Goal: Information Seeking & Learning: Learn about a topic

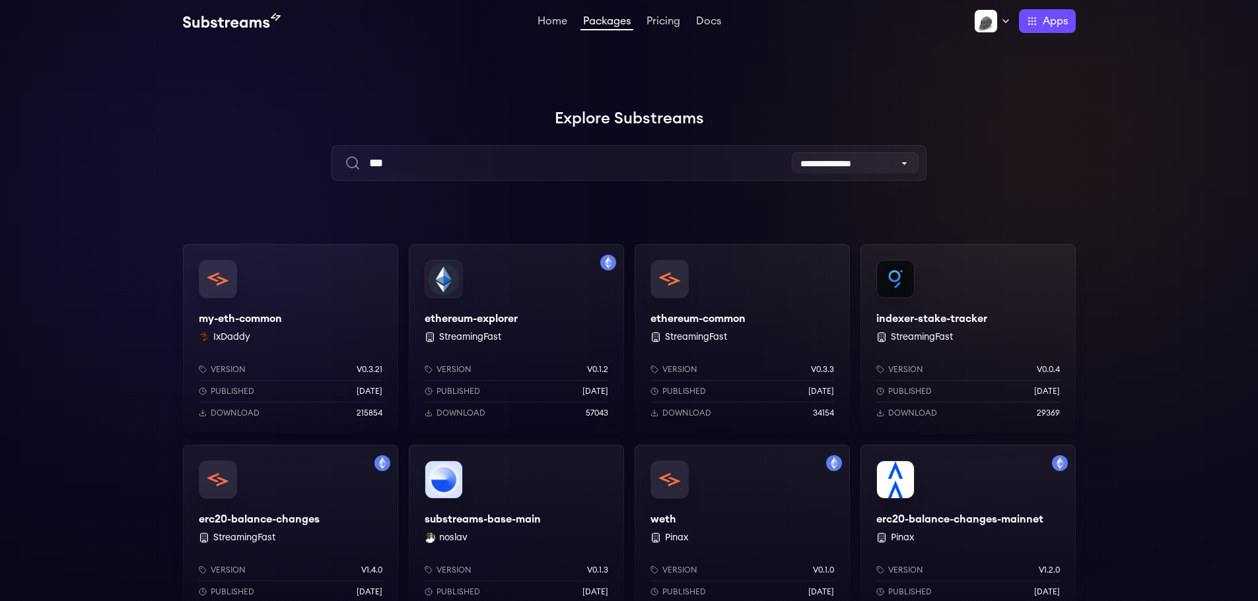
scroll to position [66, 0]
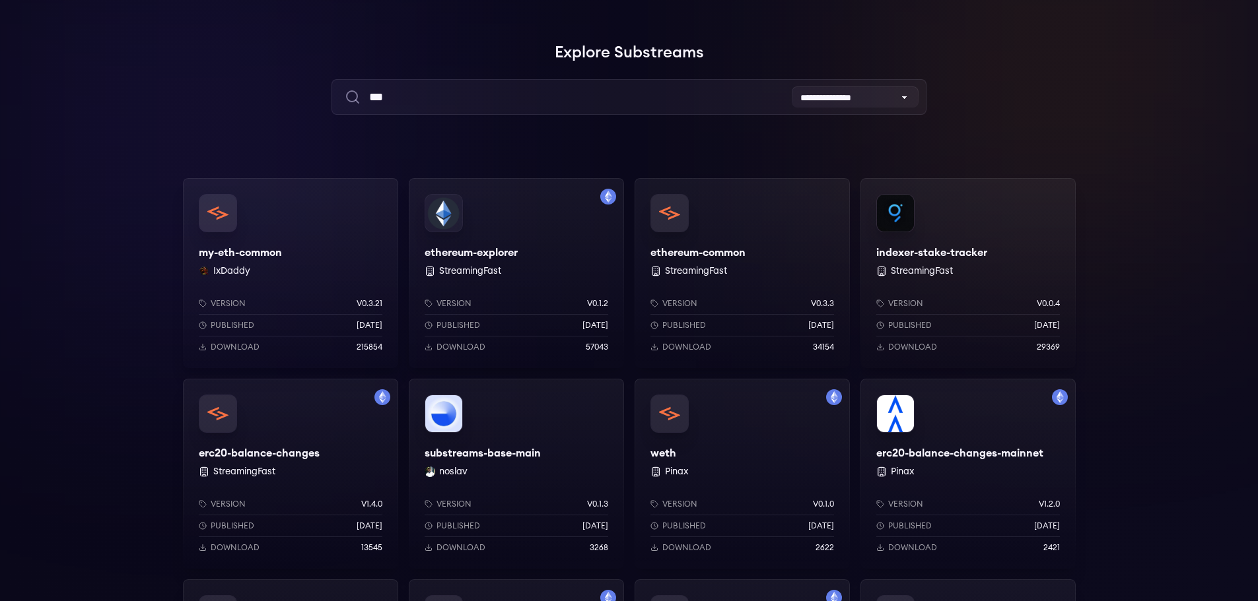
click at [730, 250] on div "ethereum-common StreamingFast Version v0.3.3 Published 3 months ago Download 34…" at bounding box center [741, 273] width 215 height 190
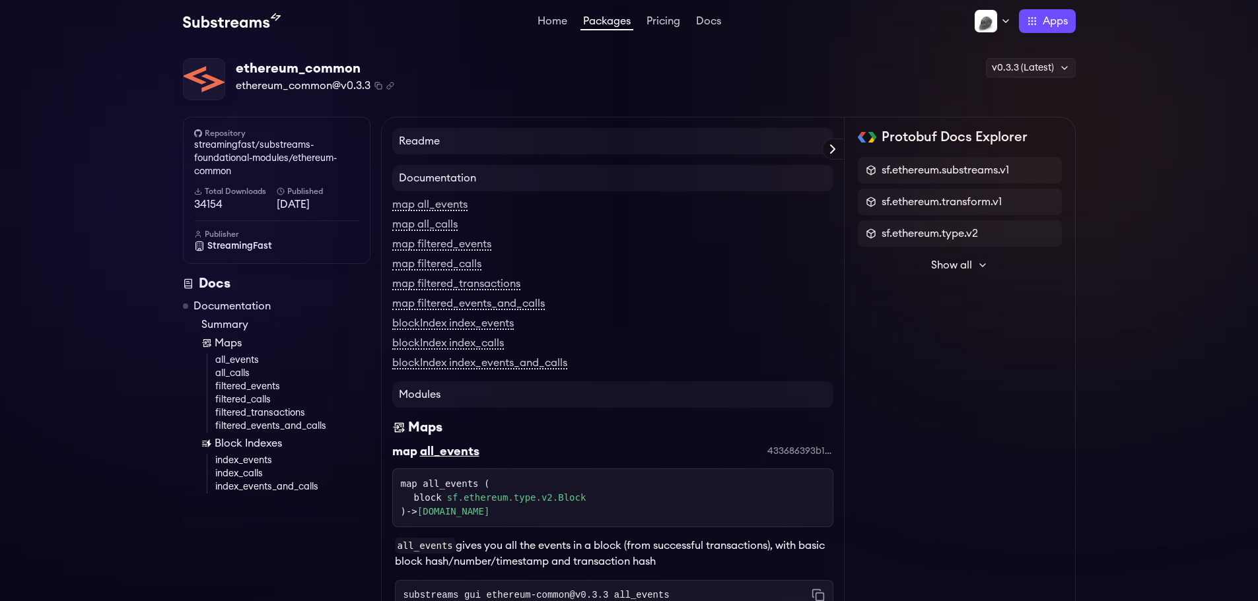
click at [960, 261] on span "Show all" at bounding box center [951, 265] width 41 height 16
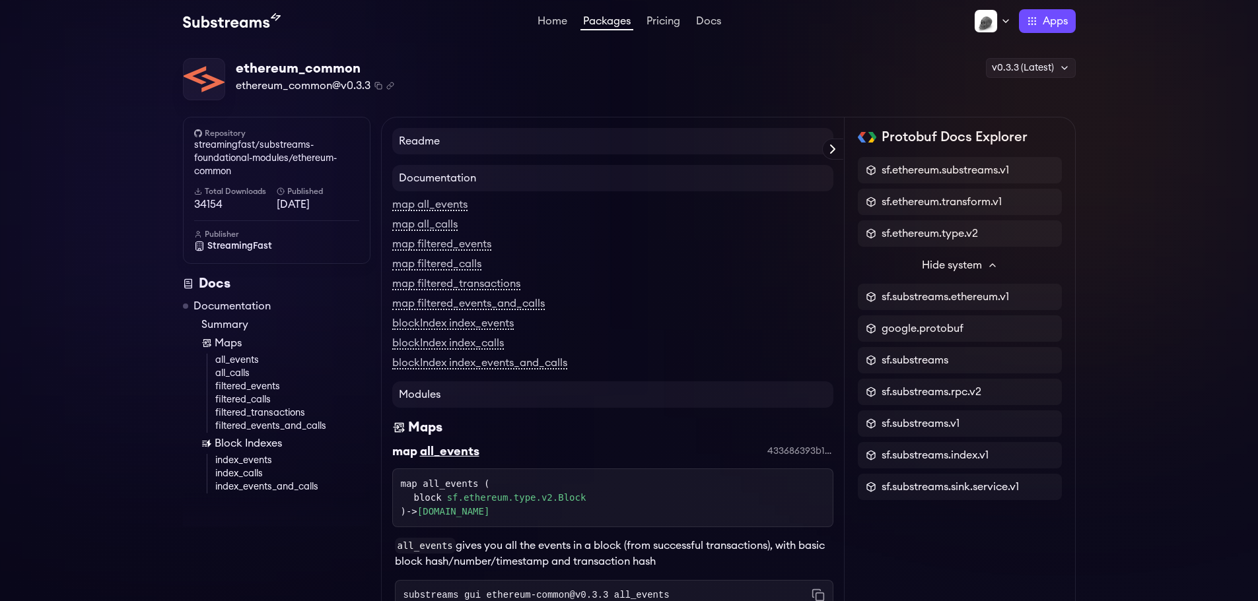
click at [960, 261] on span "Hide system" at bounding box center [952, 265] width 60 height 16
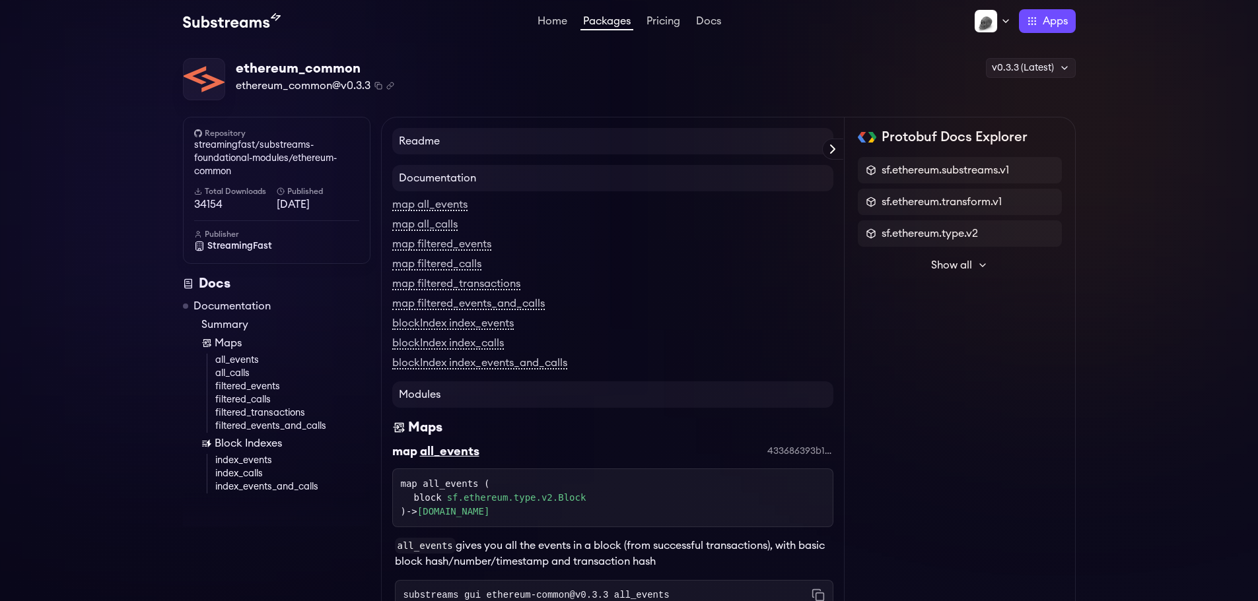
click at [960, 261] on span "Show all" at bounding box center [951, 265] width 41 height 16
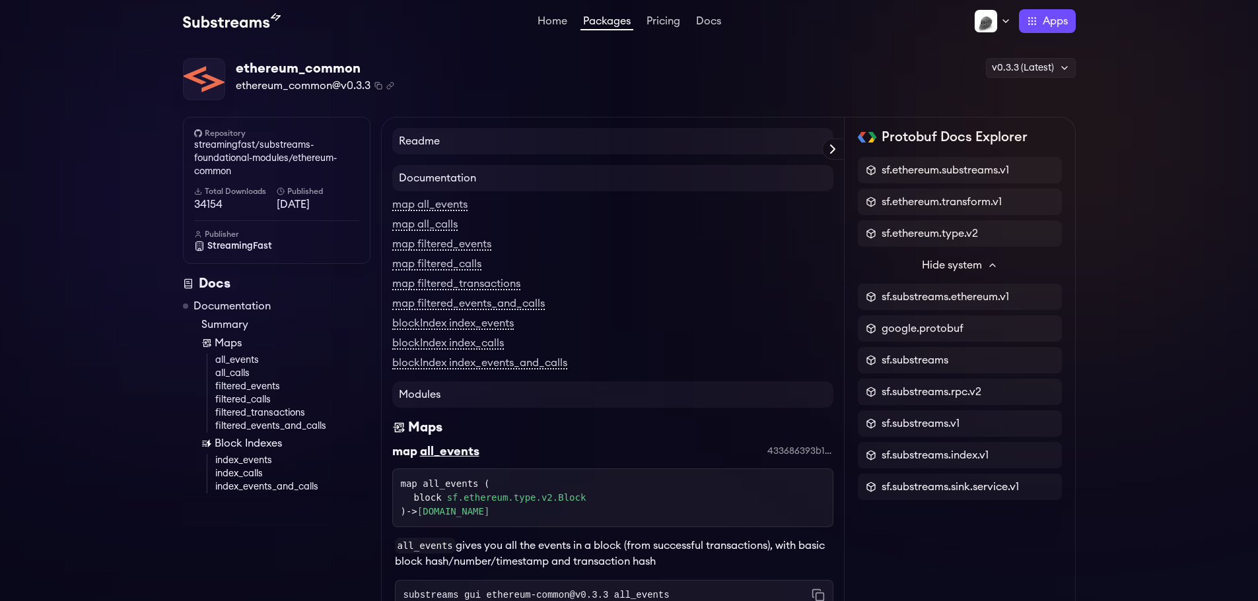
click at [960, 261] on span "Hide system" at bounding box center [952, 265] width 60 height 16
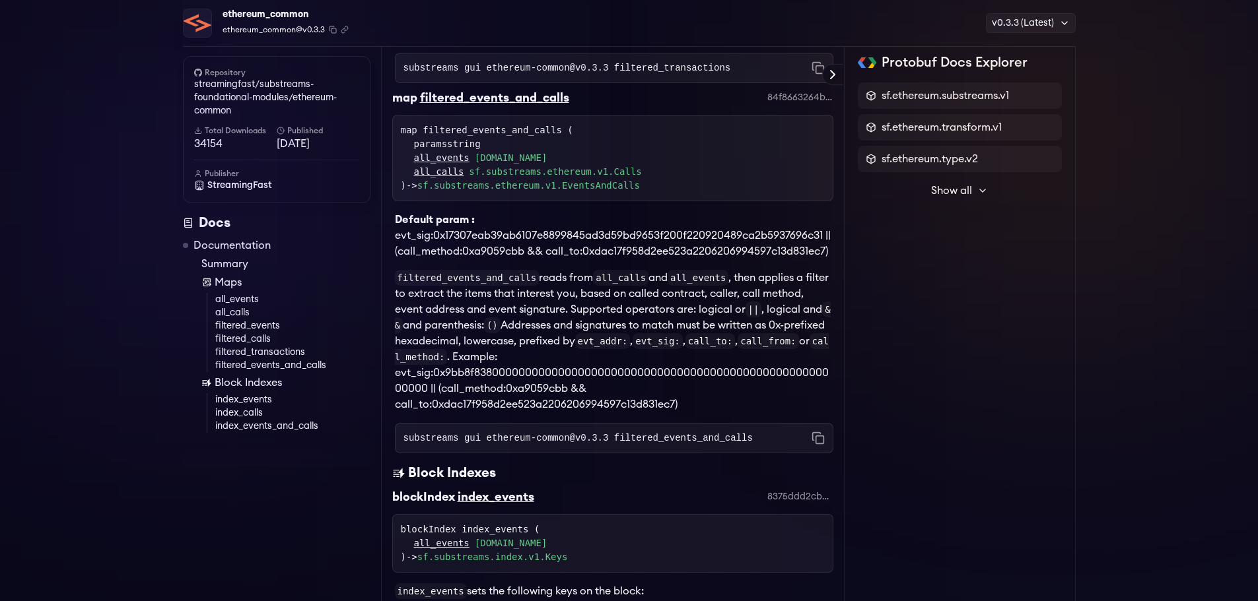
scroll to position [1594, 0]
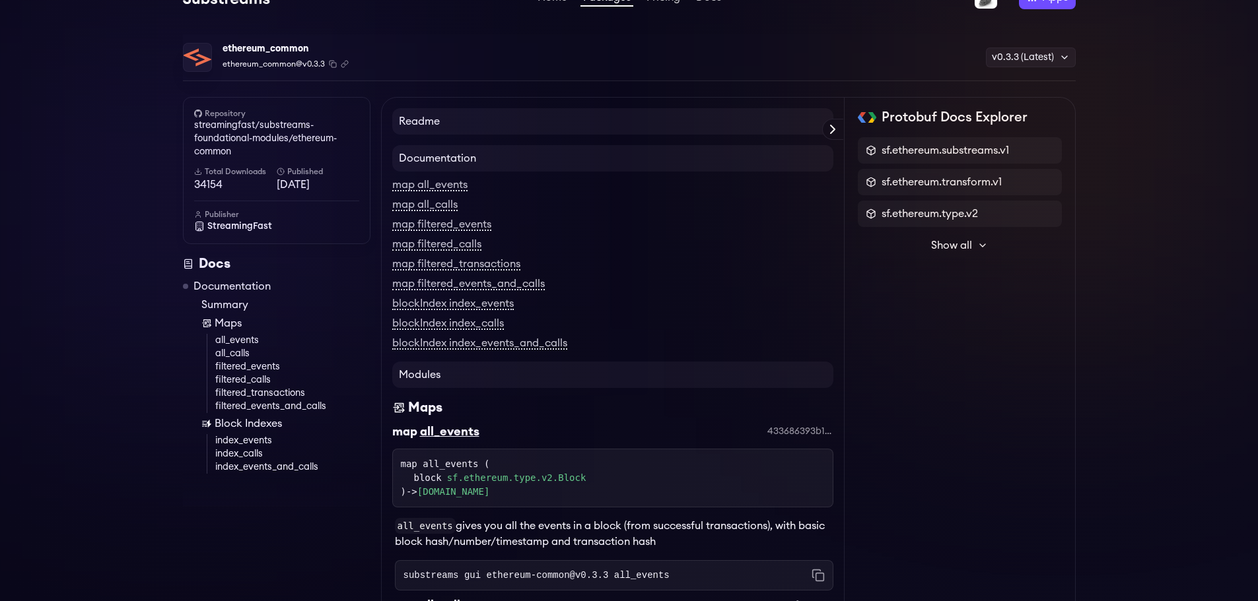
scroll to position [0, 0]
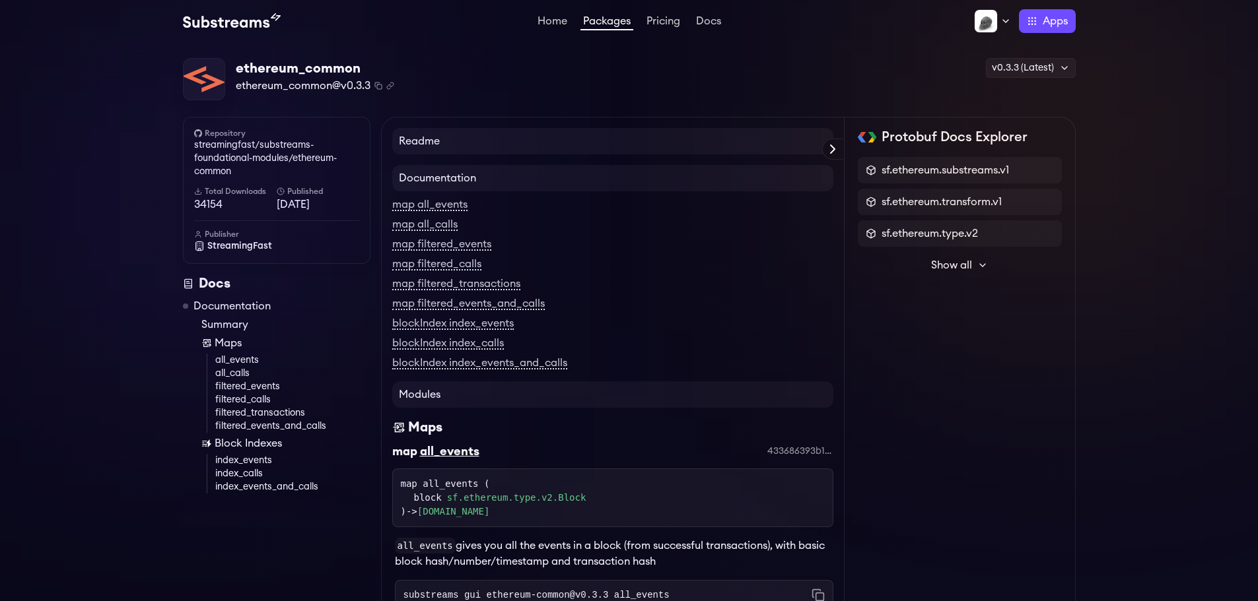
click at [233, 306] on link "Documentation" at bounding box center [231, 306] width 77 height 16
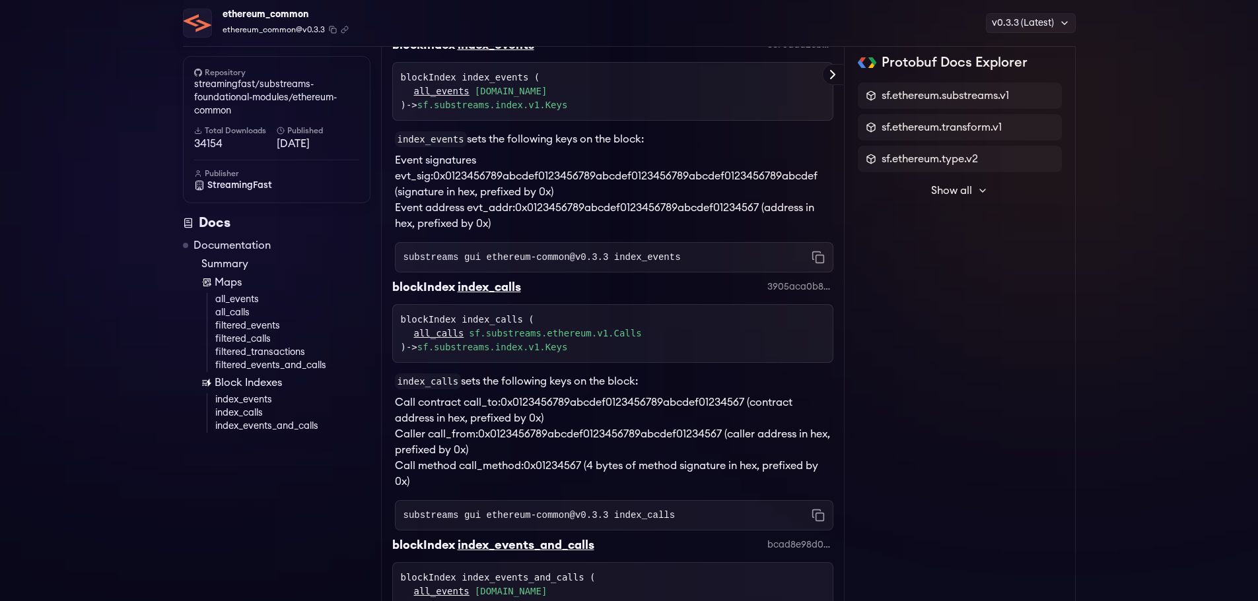
scroll to position [1707, 0]
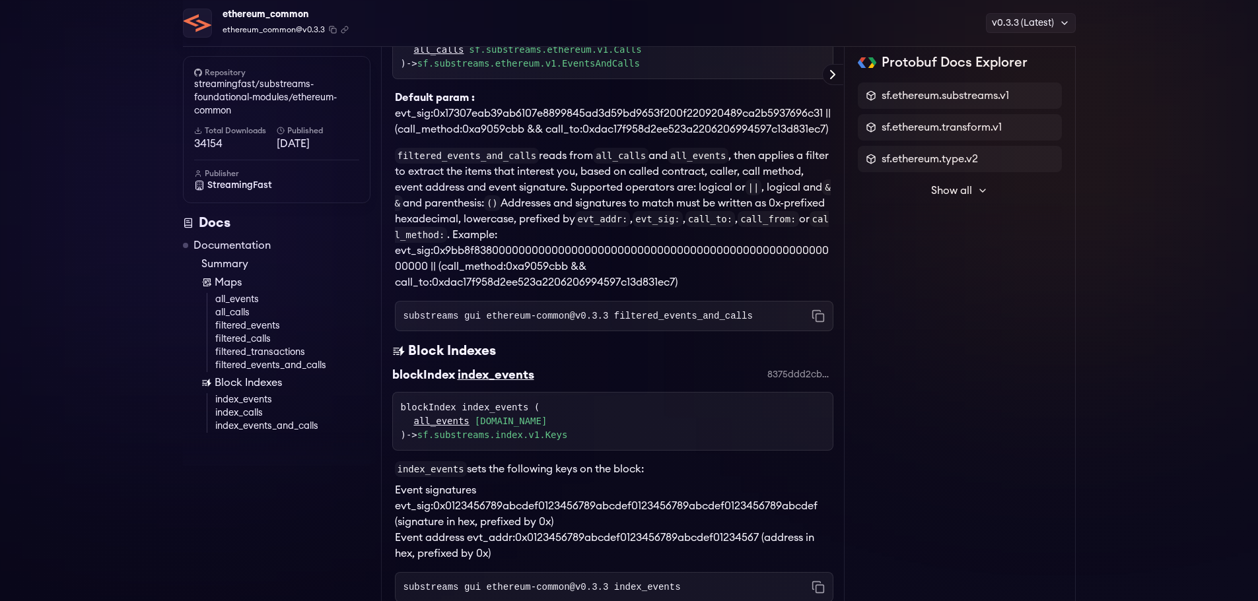
click at [961, 183] on span "Show all" at bounding box center [951, 191] width 41 height 16
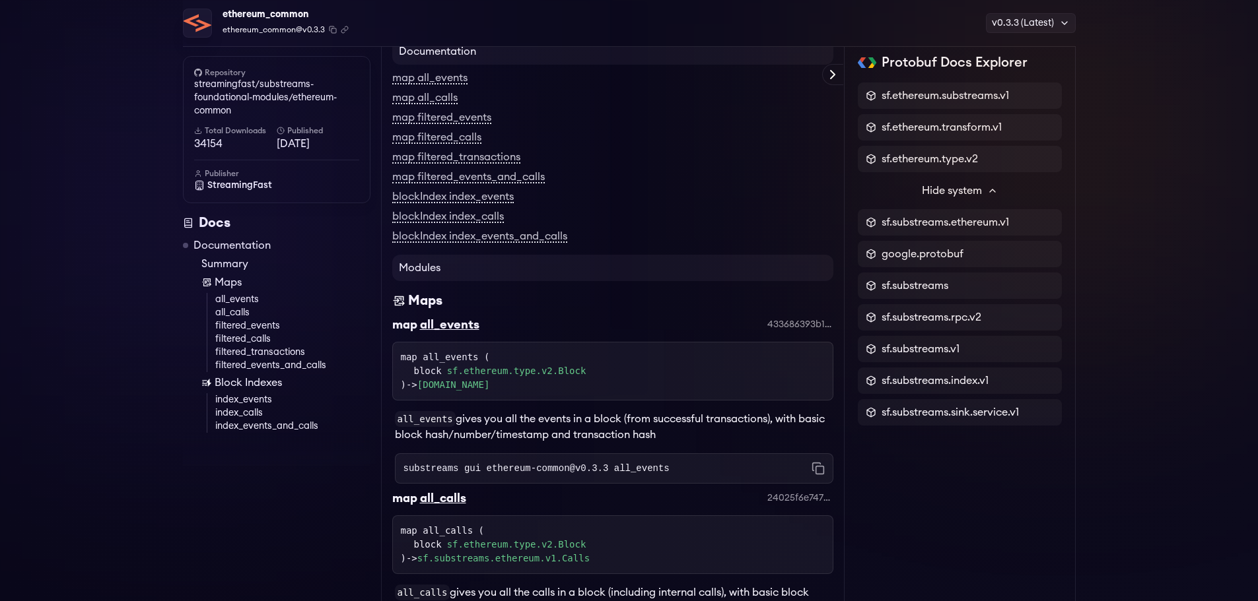
scroll to position [0, 0]
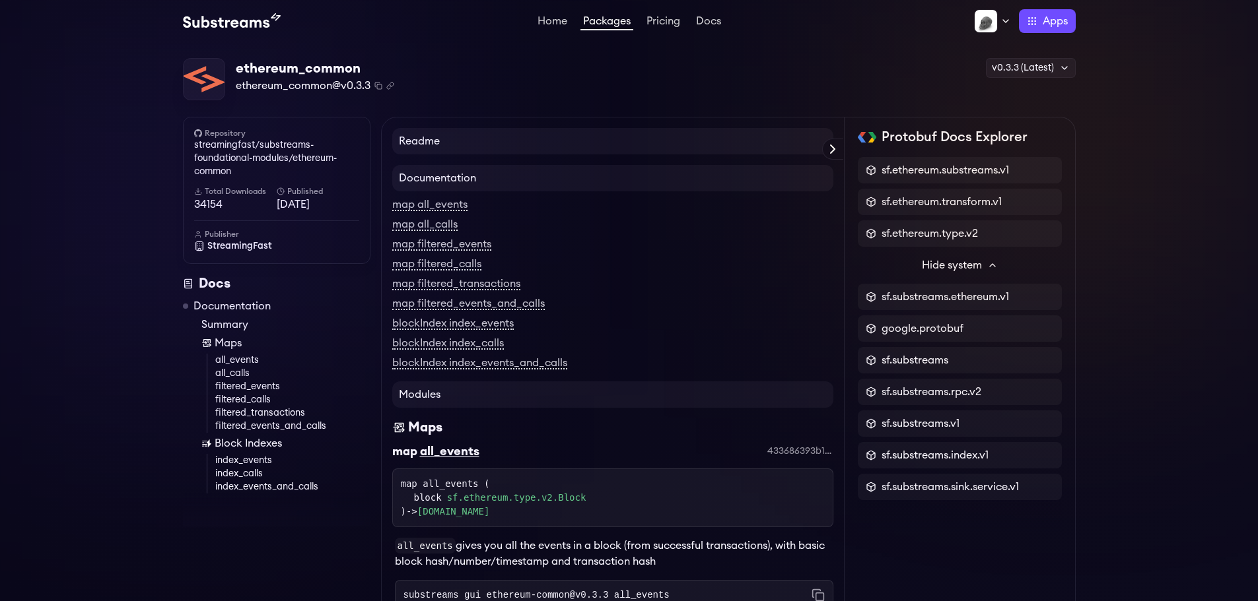
click at [430, 130] on h4 "Readme" at bounding box center [612, 141] width 441 height 26
click at [787, 145] on h4 "Readme" at bounding box center [612, 141] width 441 height 26
click at [832, 148] on icon at bounding box center [833, 149] width 16 height 16
drag, startPoint x: 471, startPoint y: 165, endPoint x: 457, endPoint y: 187, distance: 26.4
click at [458, 187] on h4 "Documentation" at bounding box center [612, 178] width 441 height 26
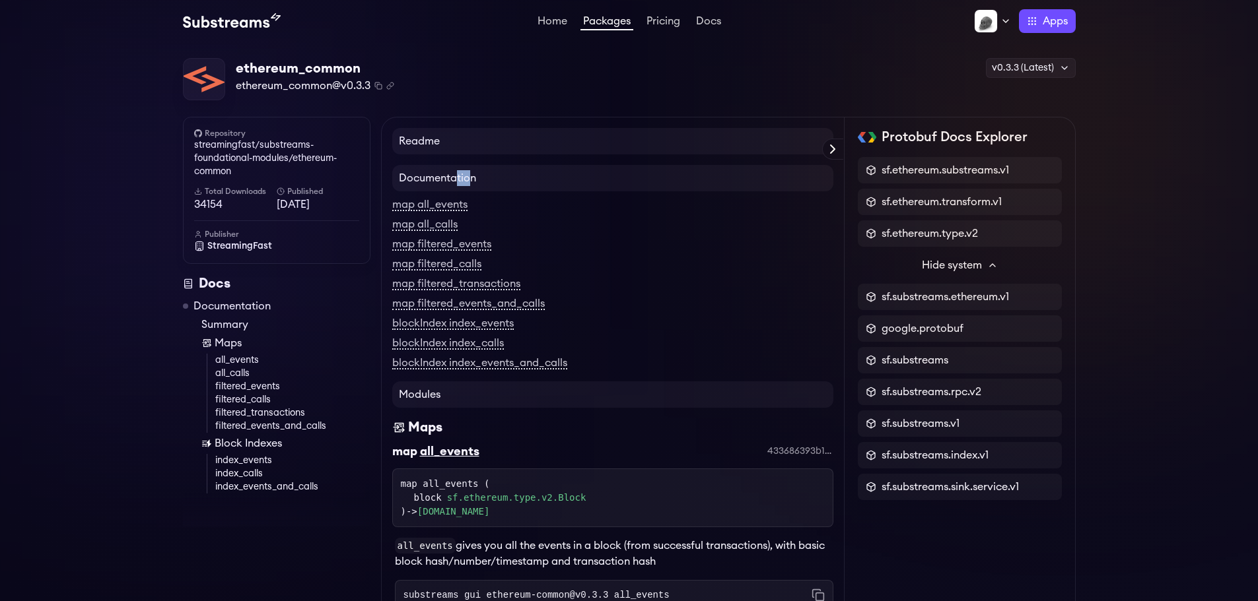
click at [457, 187] on h4 "Documentation" at bounding box center [612, 178] width 441 height 26
click at [434, 156] on div "Readme" at bounding box center [612, 144] width 441 height 32
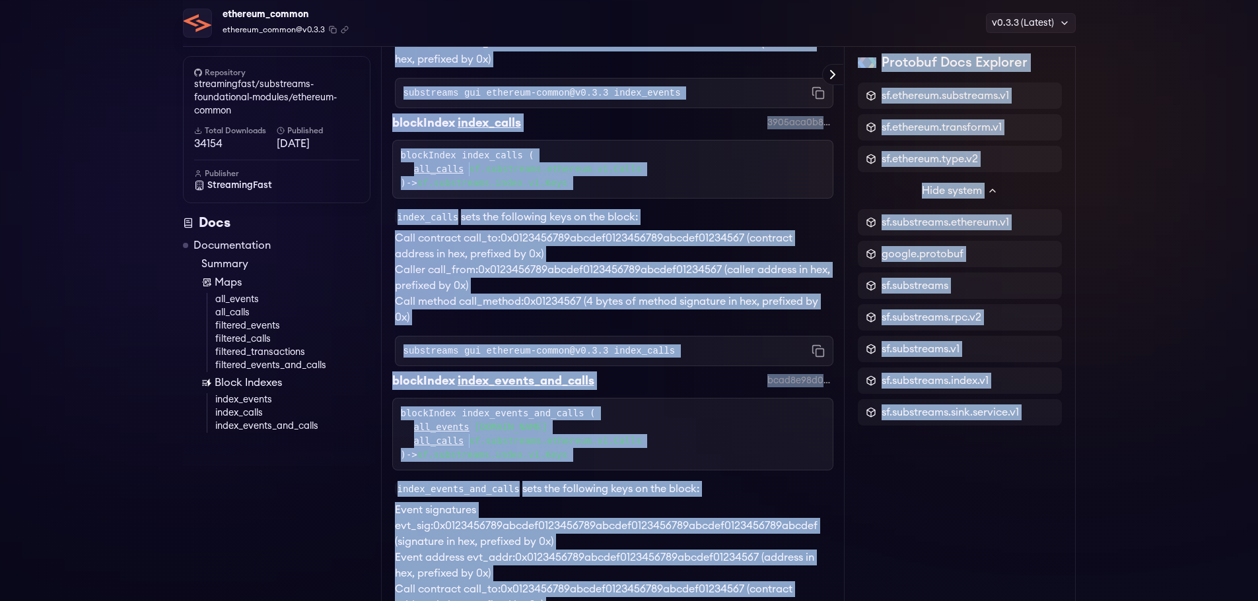
scroll to position [2230, 0]
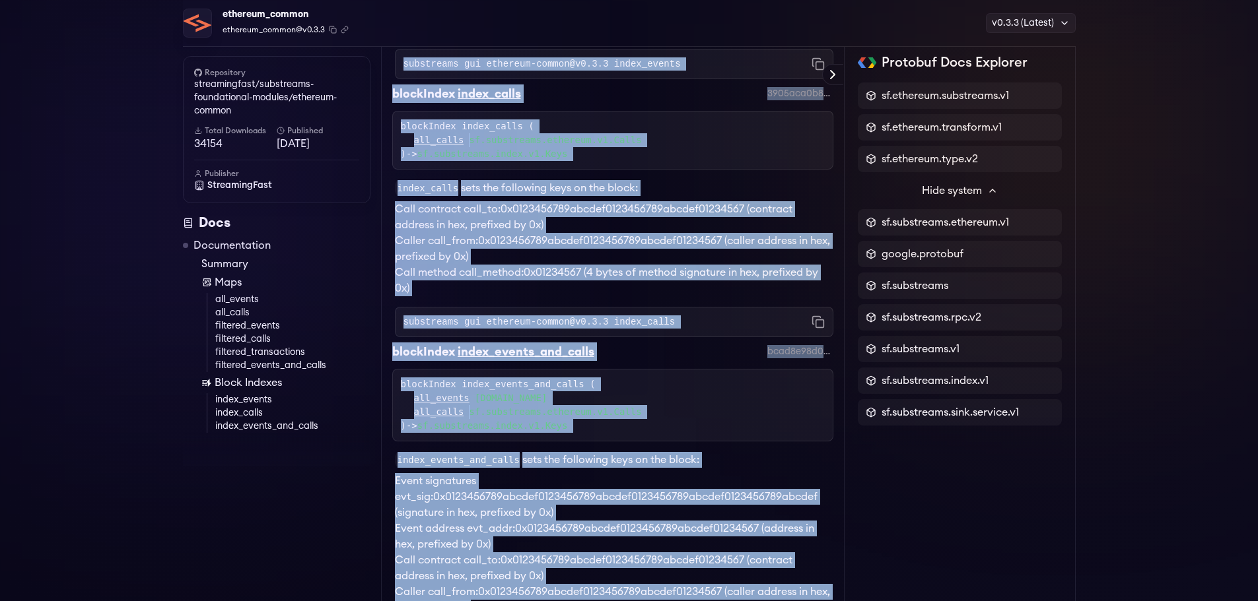
drag, startPoint x: 399, startPoint y: 136, endPoint x: 764, endPoint y: 337, distance: 416.9
copy div "Readme Documentation map all_events map all_calls map filtered_events map filte…"
click at [226, 256] on link "Summary" at bounding box center [285, 264] width 169 height 16
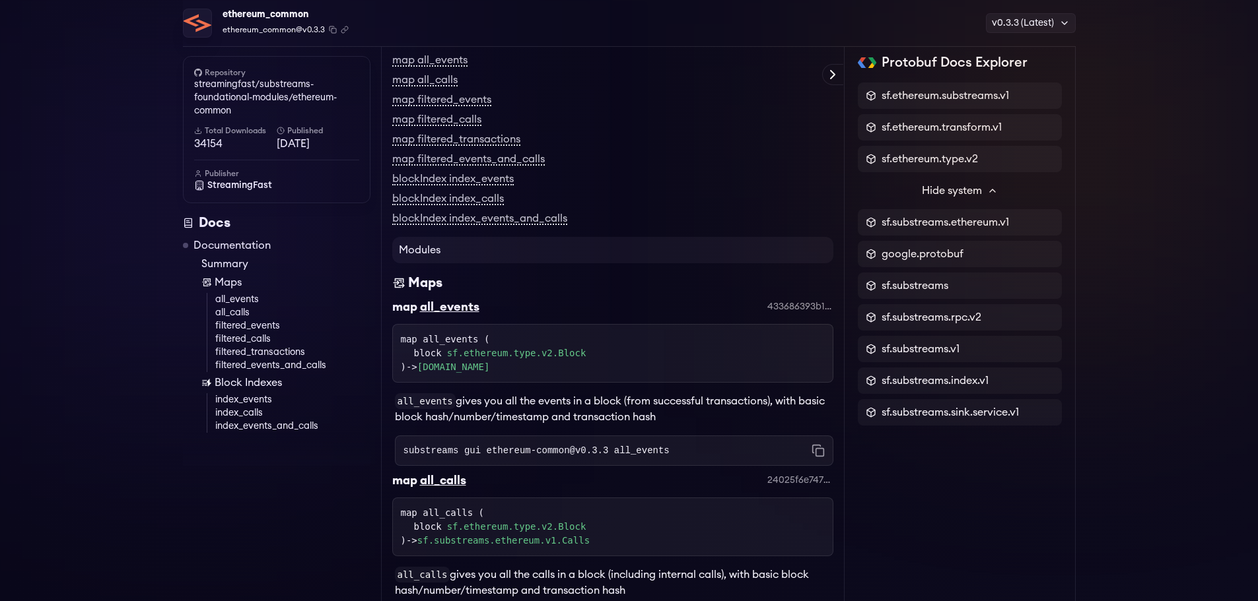
click at [258, 329] on link "filtered_events" at bounding box center [292, 326] width 155 height 13
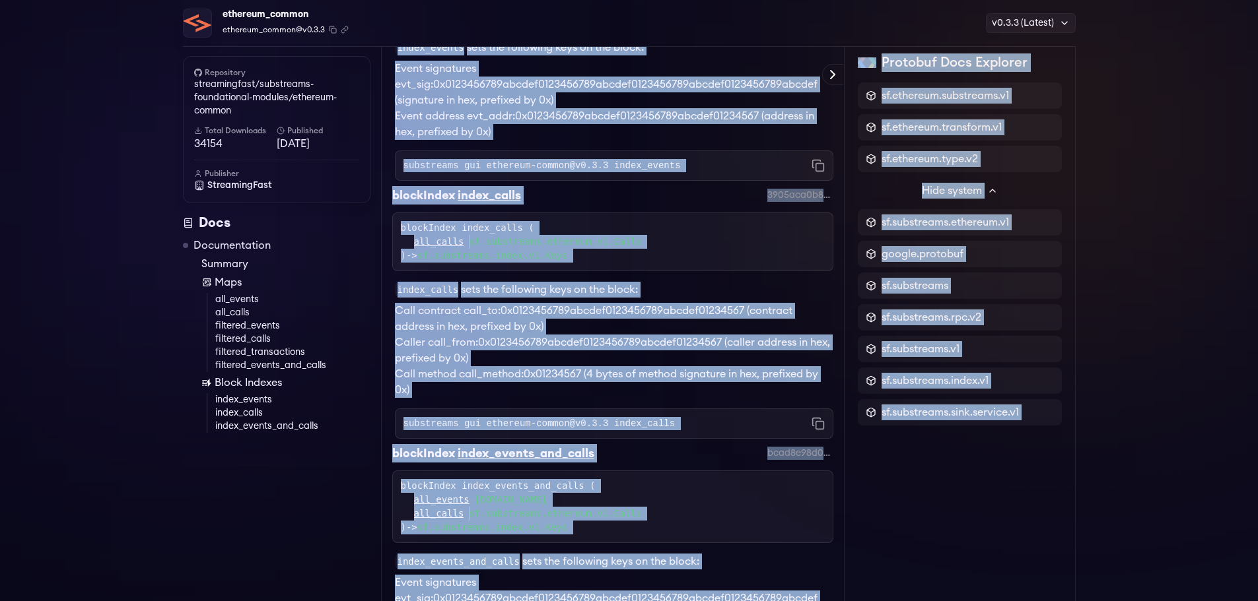
scroll to position [2230, 0]
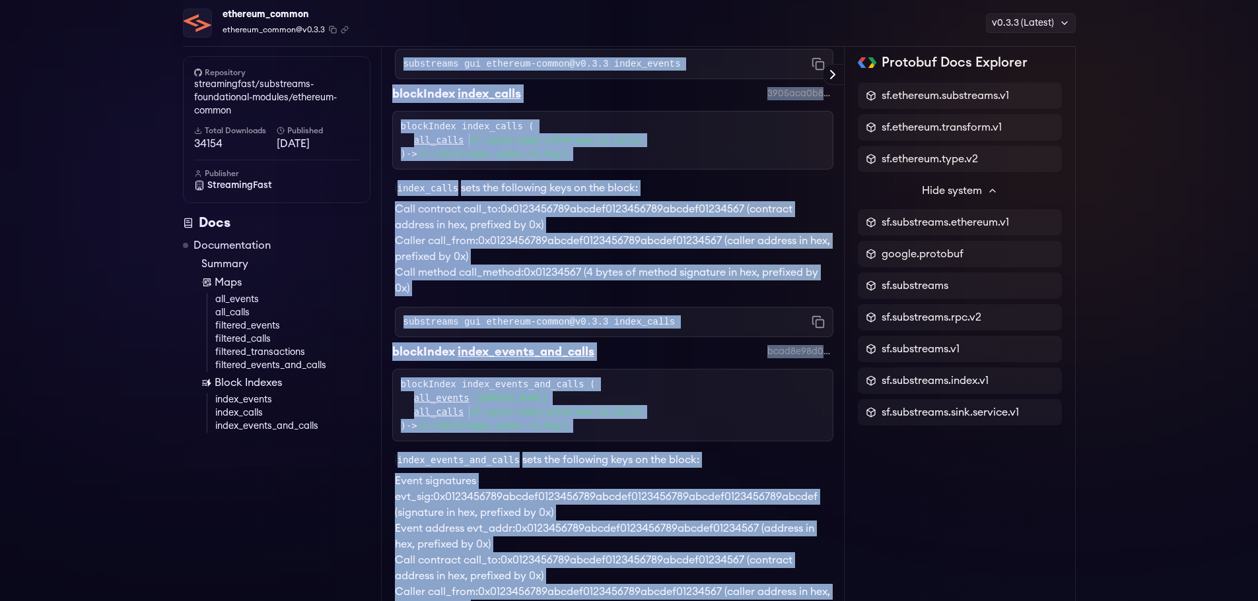
drag, startPoint x: 393, startPoint y: 137, endPoint x: 788, endPoint y: 352, distance: 450.2
copy div "Readme Documentation map all_events map all_calls map filtered_events map filte…"
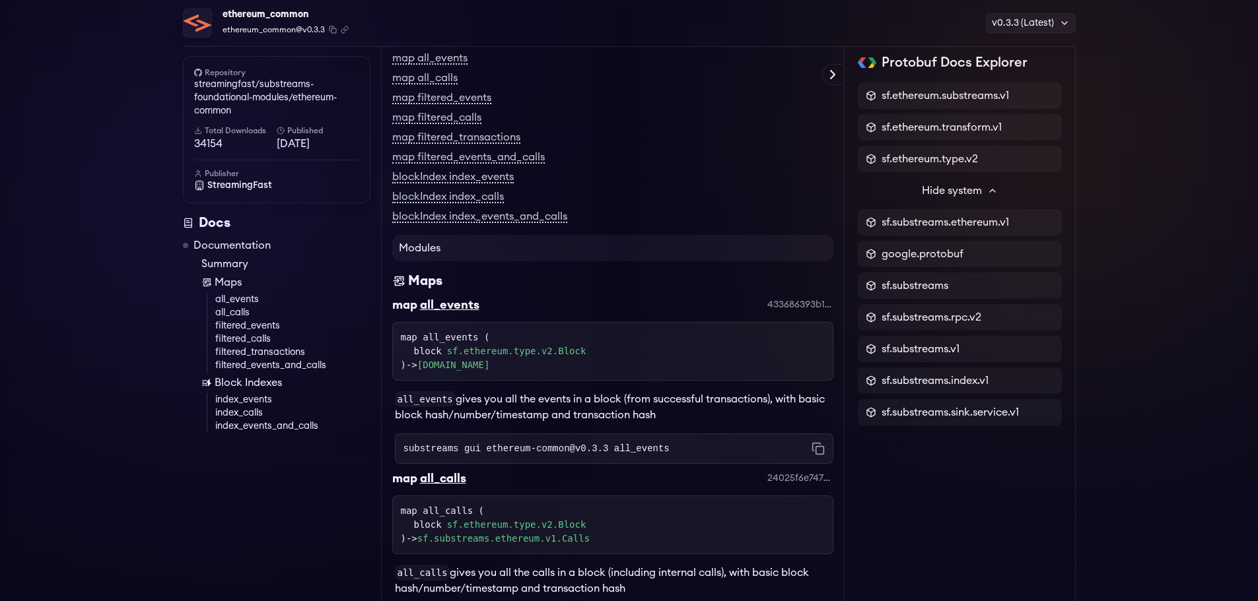
scroll to position [0, 0]
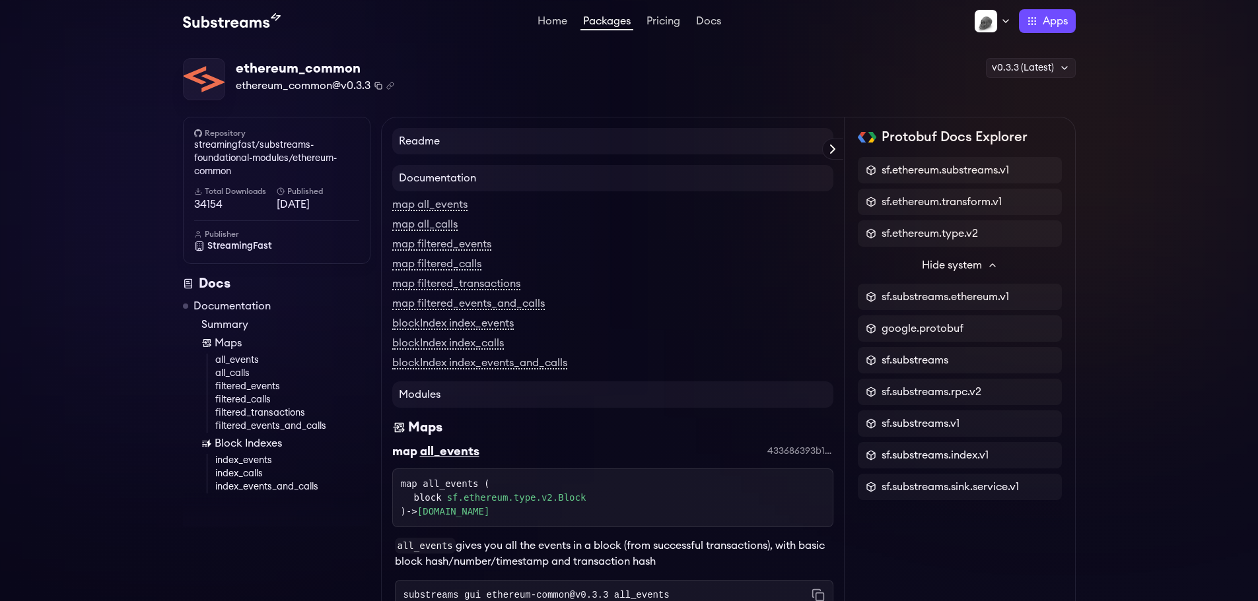
click at [378, 86] on icon "Copy package name and version" at bounding box center [378, 86] width 8 height 8
click at [393, 87] on icon "Copy .spkg link to clipboard" at bounding box center [390, 86] width 8 height 8
click at [0, 0] on div "Protobuf Docs Explorer" at bounding box center [0, 0] width 0 height 0
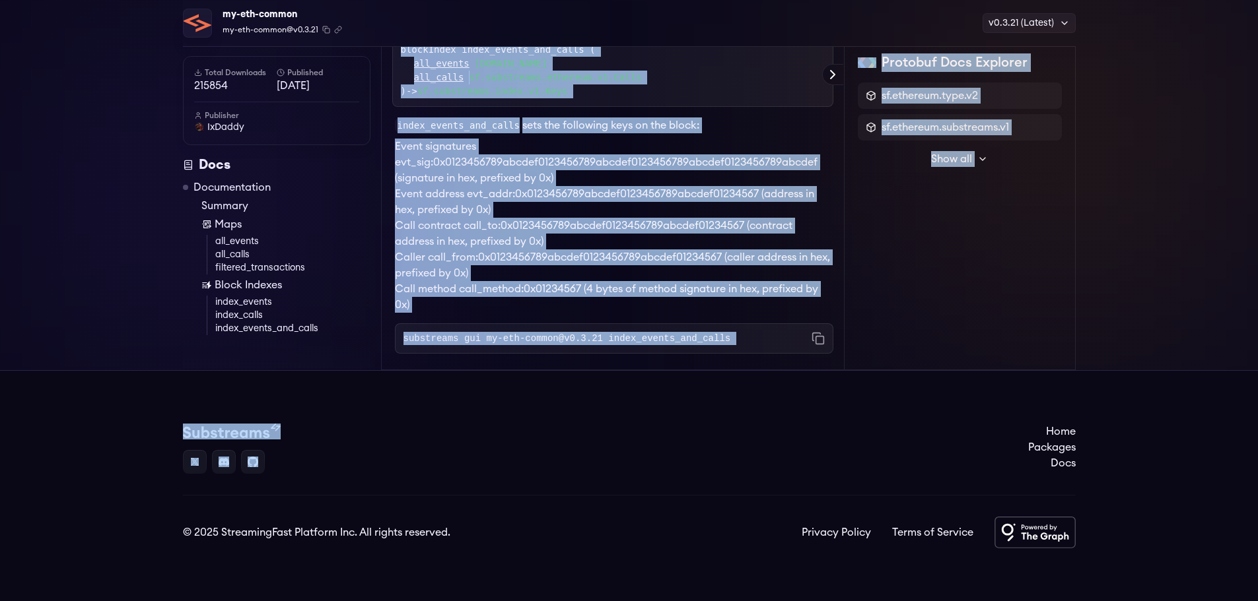
drag, startPoint x: 390, startPoint y: 135, endPoint x: 617, endPoint y: 428, distance: 369.9
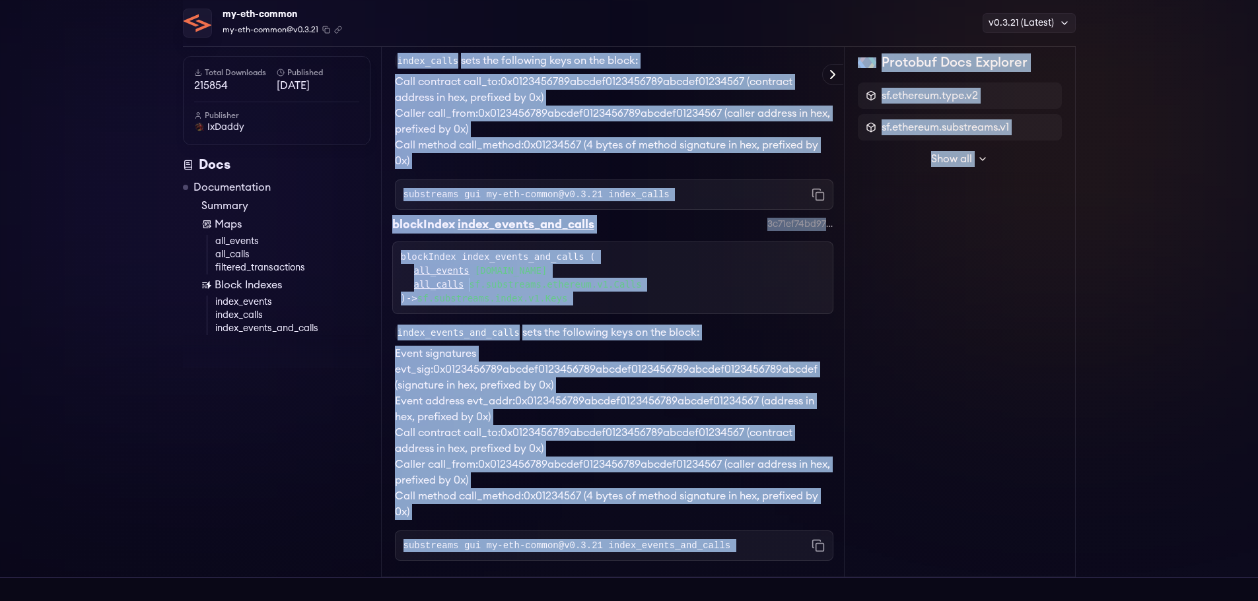
scroll to position [1719, 0]
